Goal: Transaction & Acquisition: Obtain resource

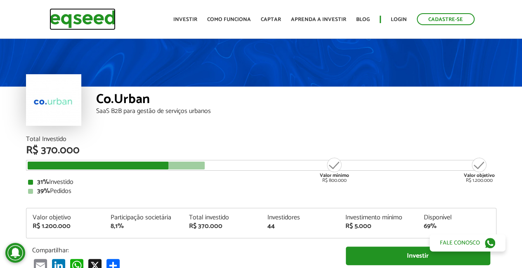
click at [79, 14] on img at bounding box center [83, 19] width 66 height 22
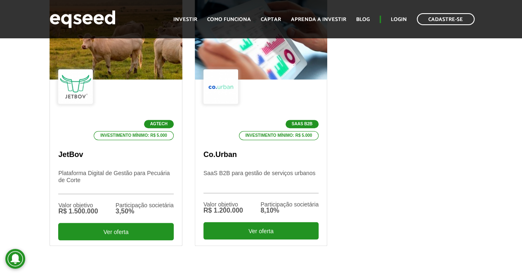
scroll to position [289, 0]
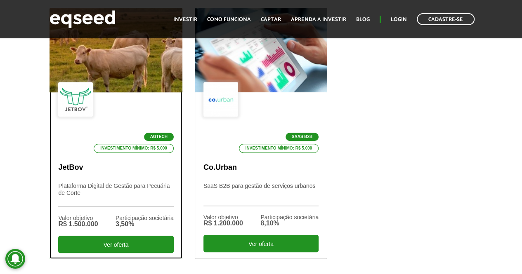
click at [123, 116] on div "Agtech Investimento mínimo: R$ 5.000" at bounding box center [115, 117] width 115 height 71
